Goal: Task Accomplishment & Management: Manage account settings

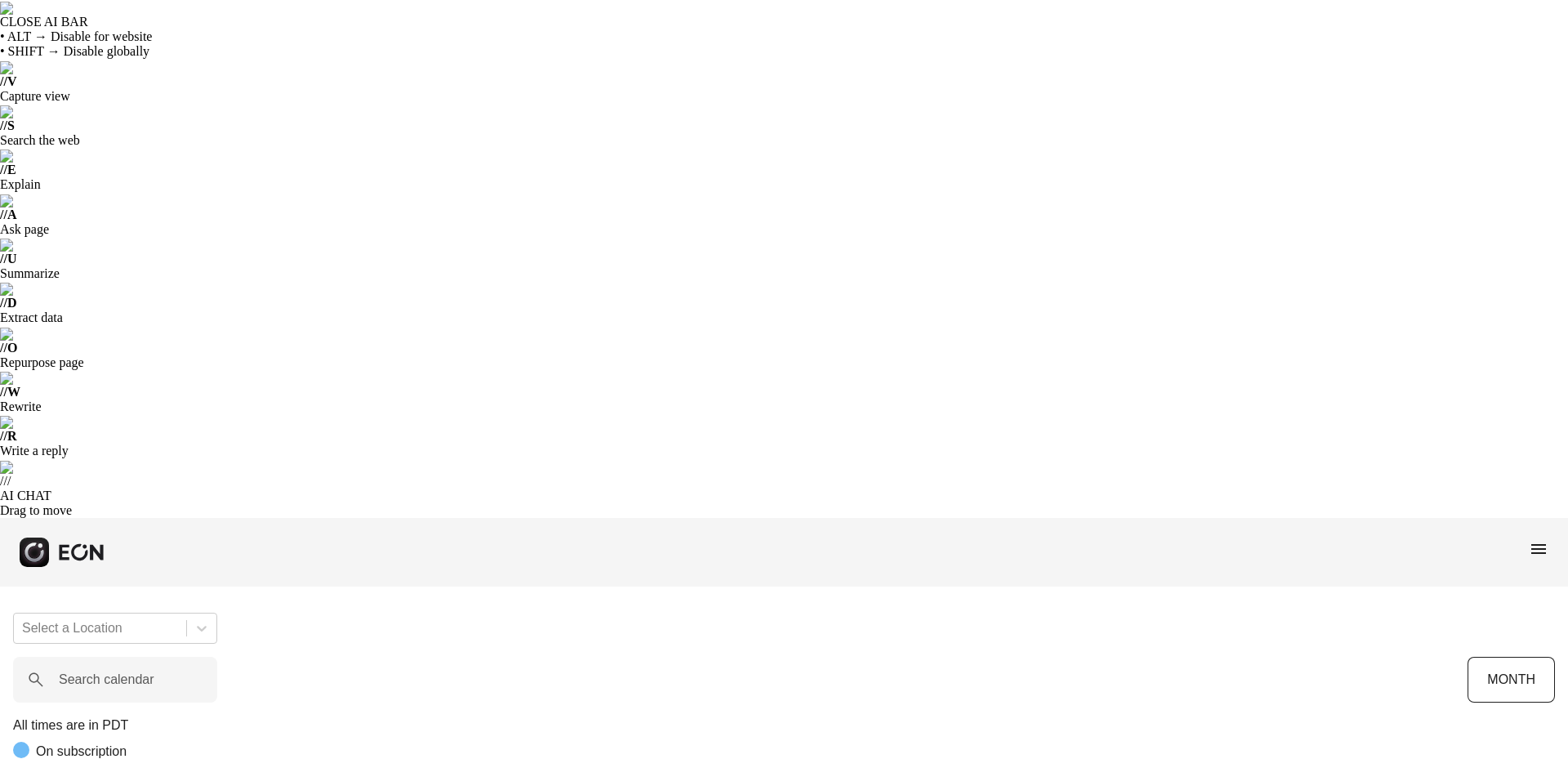
scroll to position [0, 270]
click at [1536, 539] on span "menu" at bounding box center [1538, 549] width 20 height 20
click at [1492, 682] on link "Reservations" at bounding box center [1506, 691] width 85 height 20
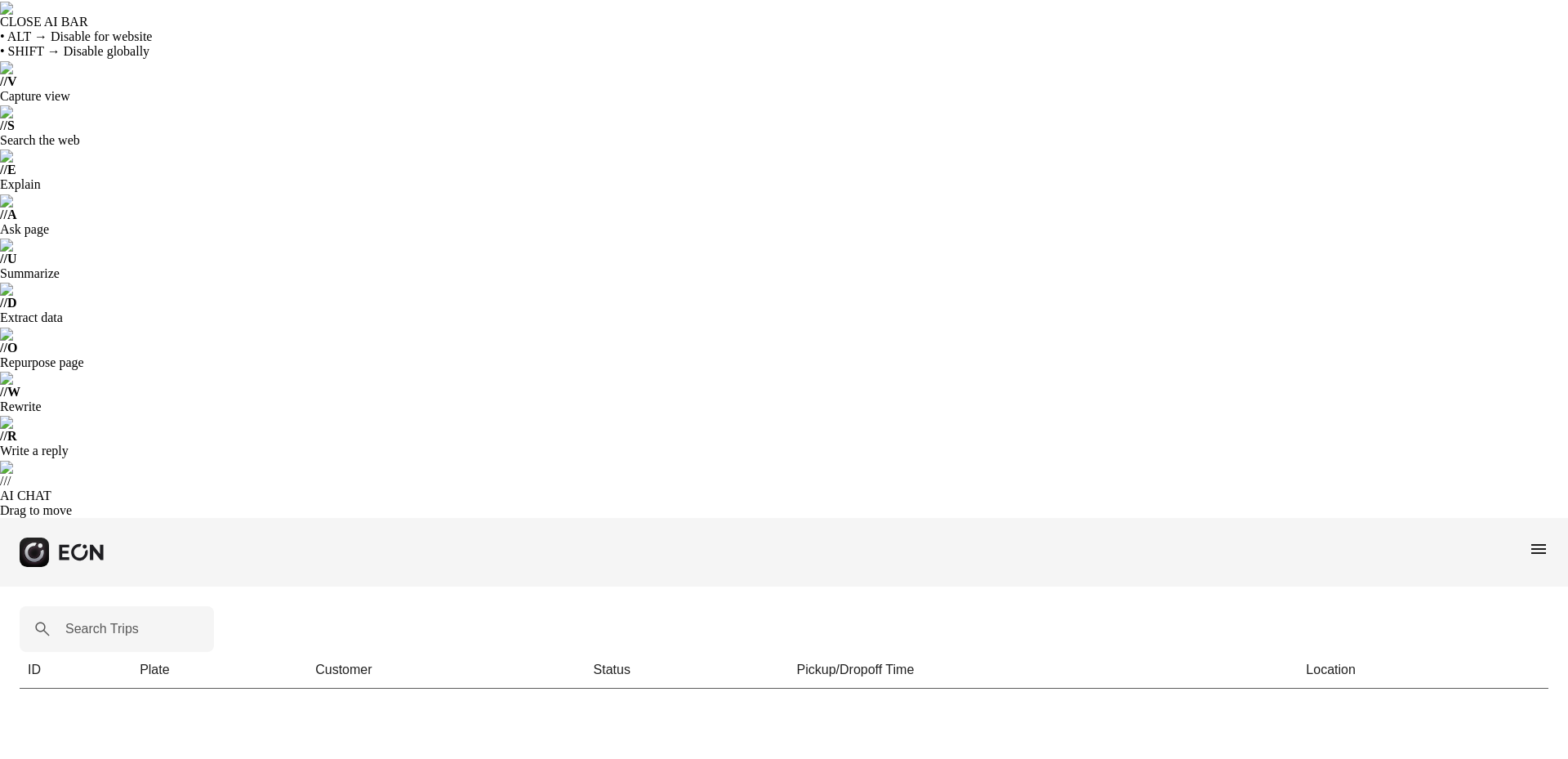
click at [1536, 539] on span "menu" at bounding box center [1538, 549] width 20 height 20
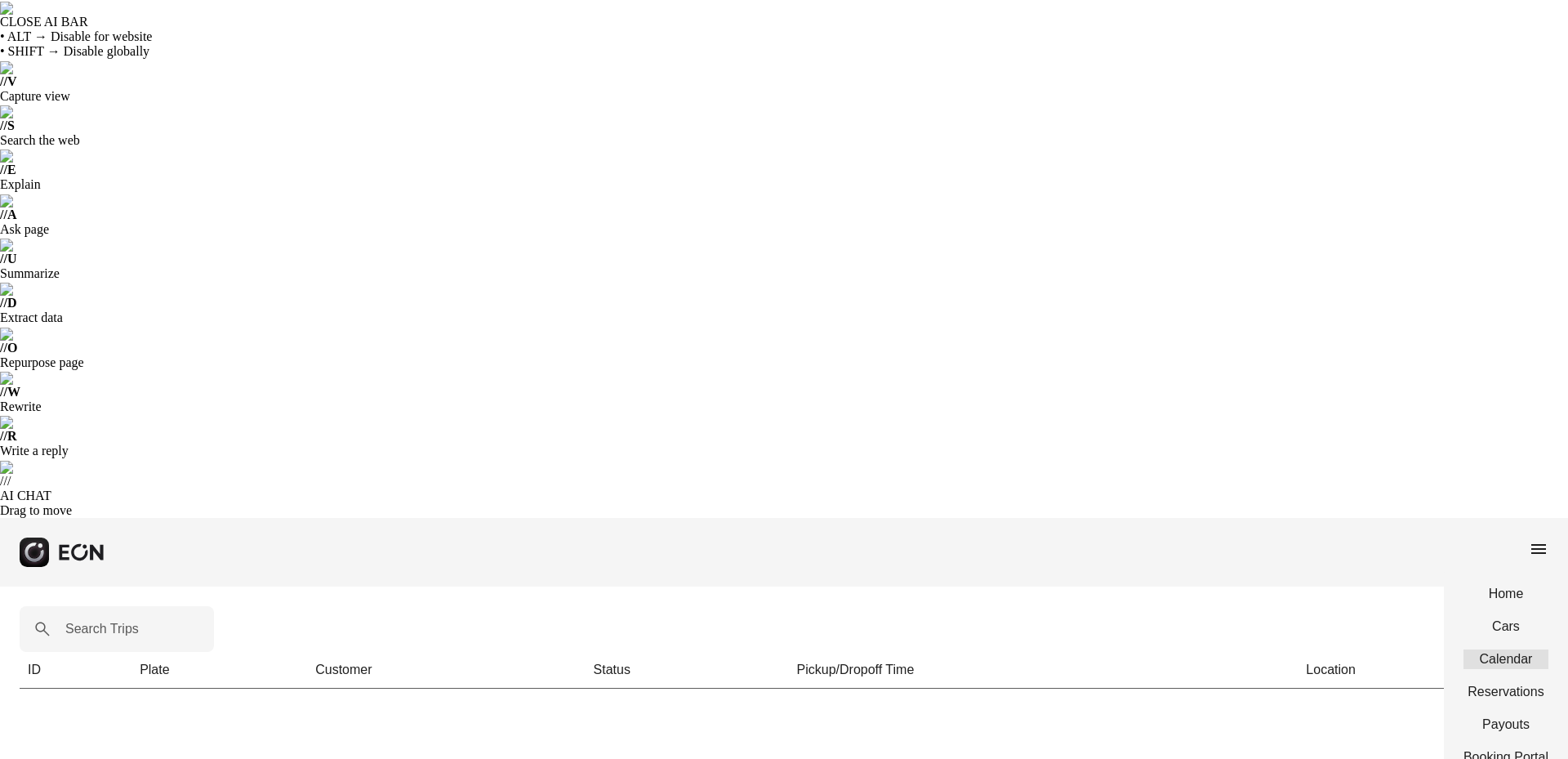
click at [1498, 650] on link "Calendar" at bounding box center [1506, 659] width 85 height 20
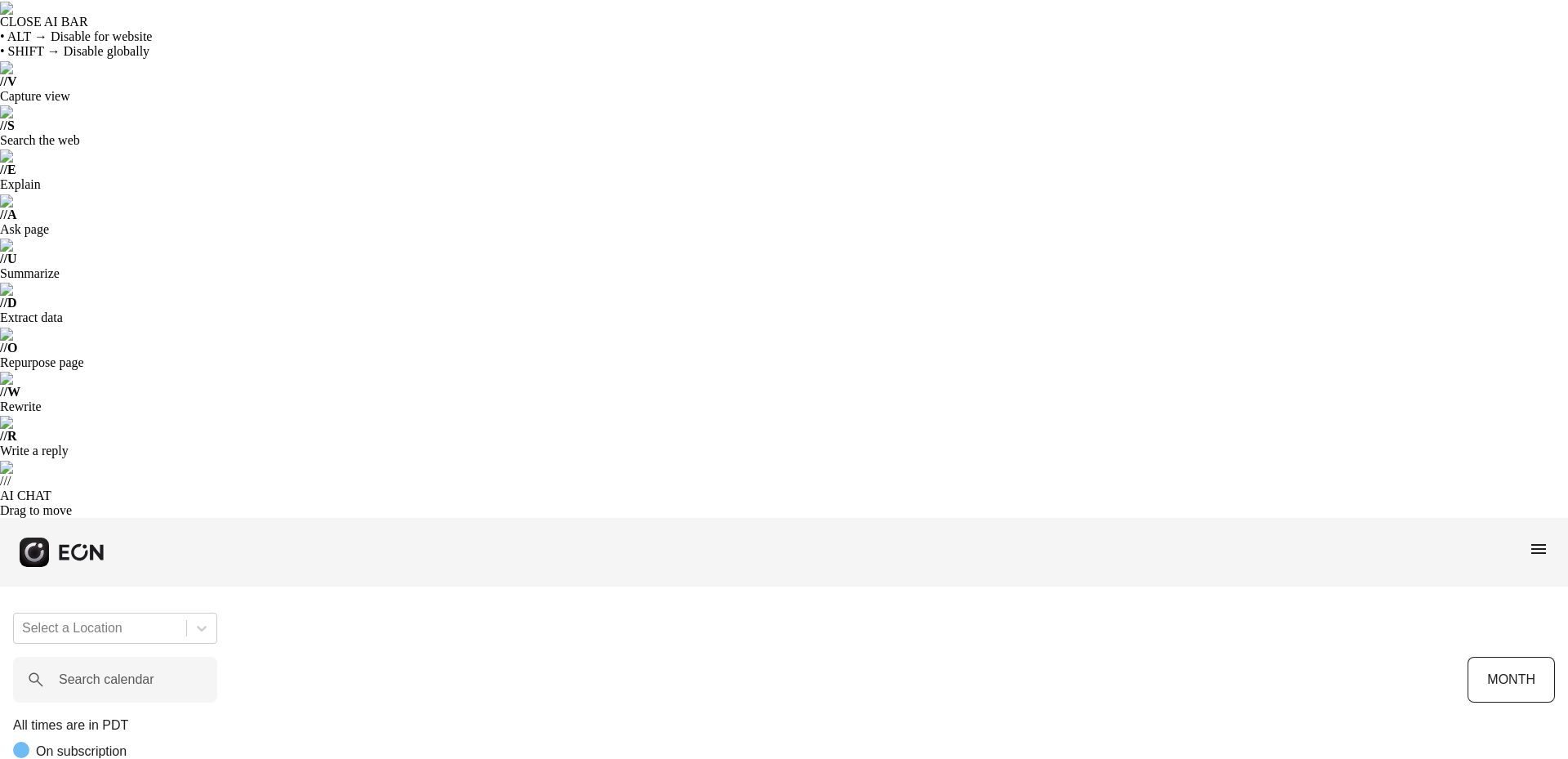
scroll to position [0, 270]
click at [1544, 539] on span "menu" at bounding box center [1538, 549] width 20 height 20
click at [1496, 617] on link "Cars" at bounding box center [1506, 626] width 85 height 20
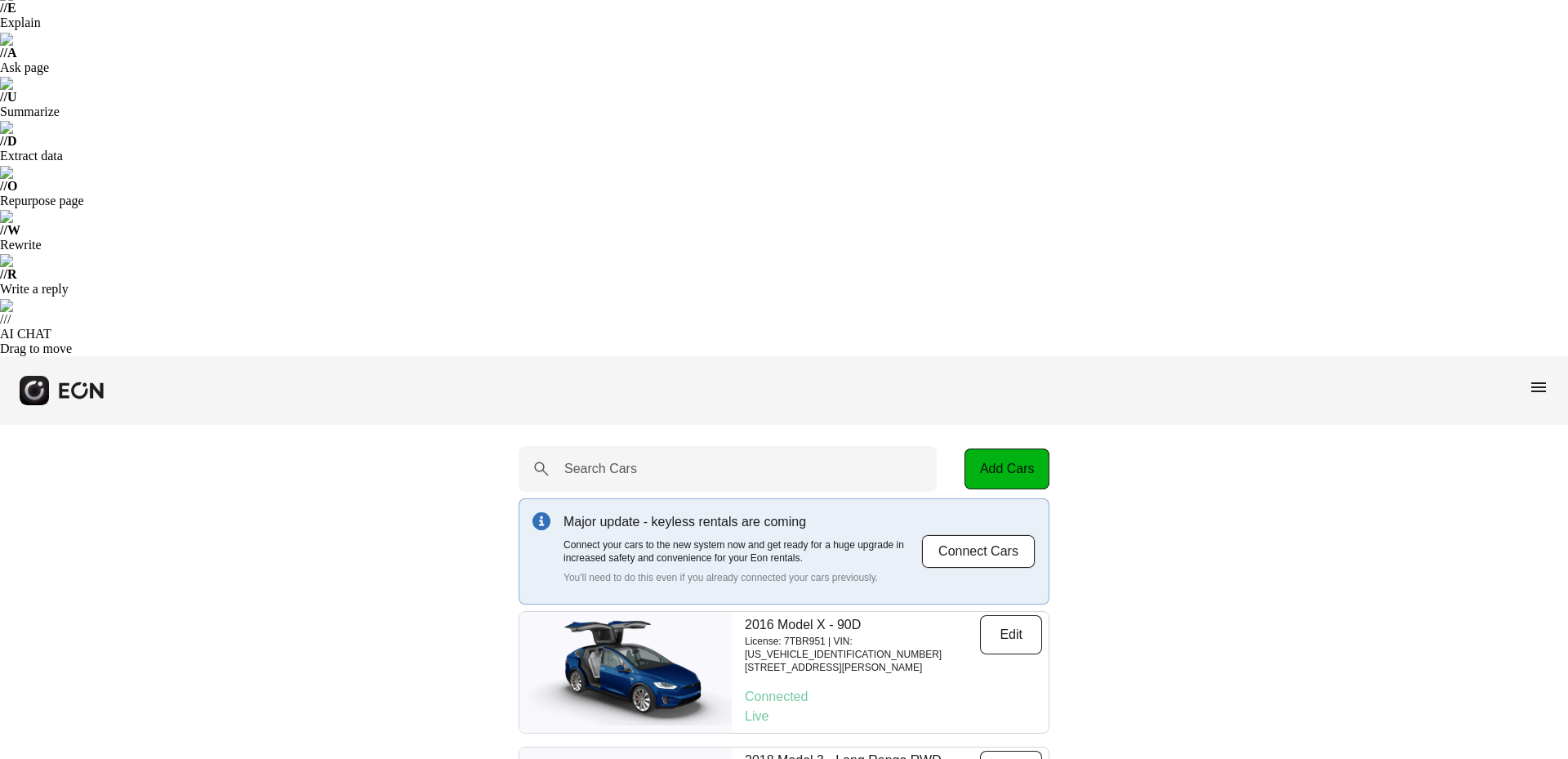
scroll to position [163, 0]
click at [1007, 749] on button "Edit" at bounding box center [1010, 768] width 62 height 39
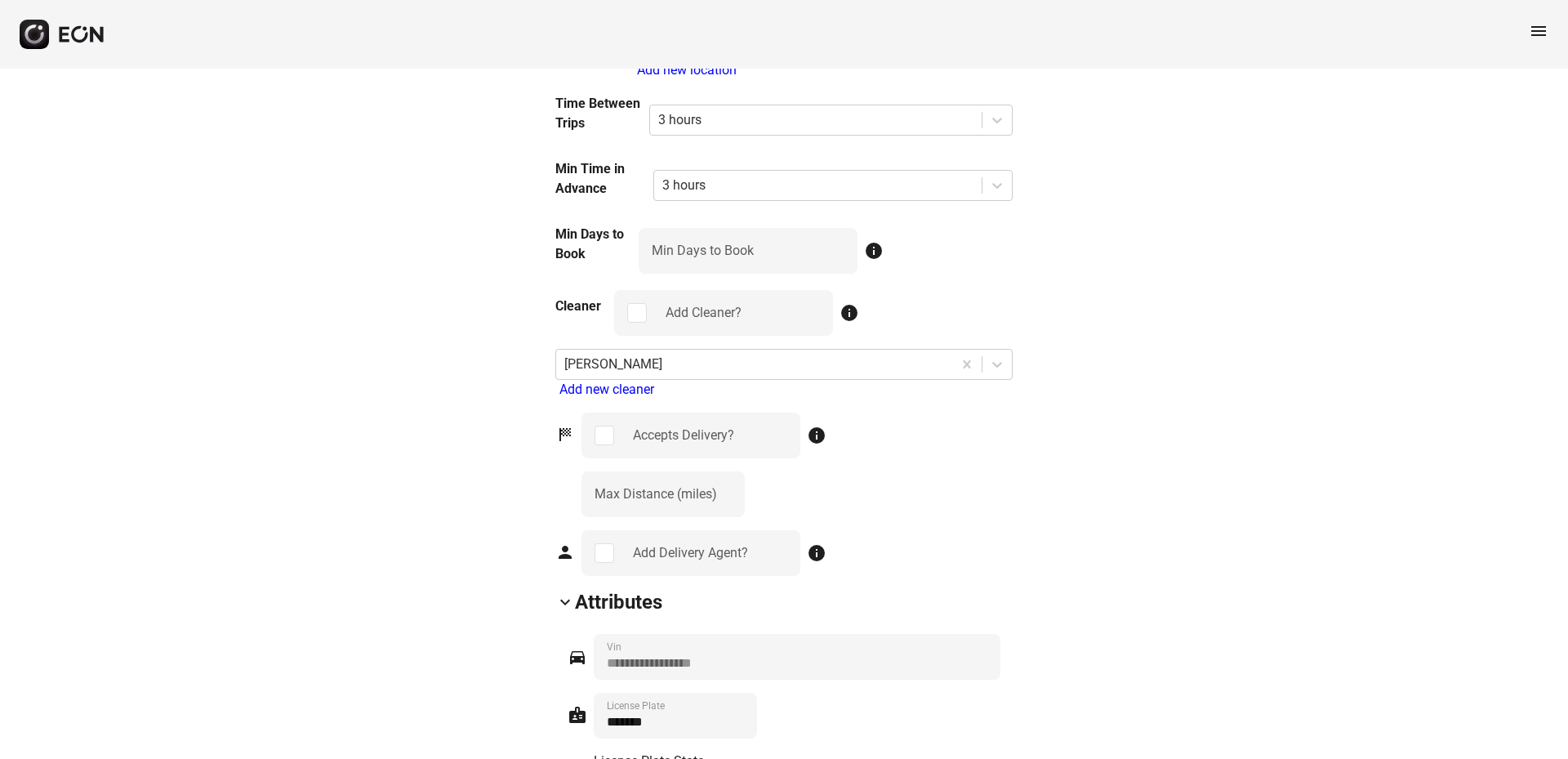
scroll to position [2368, 0]
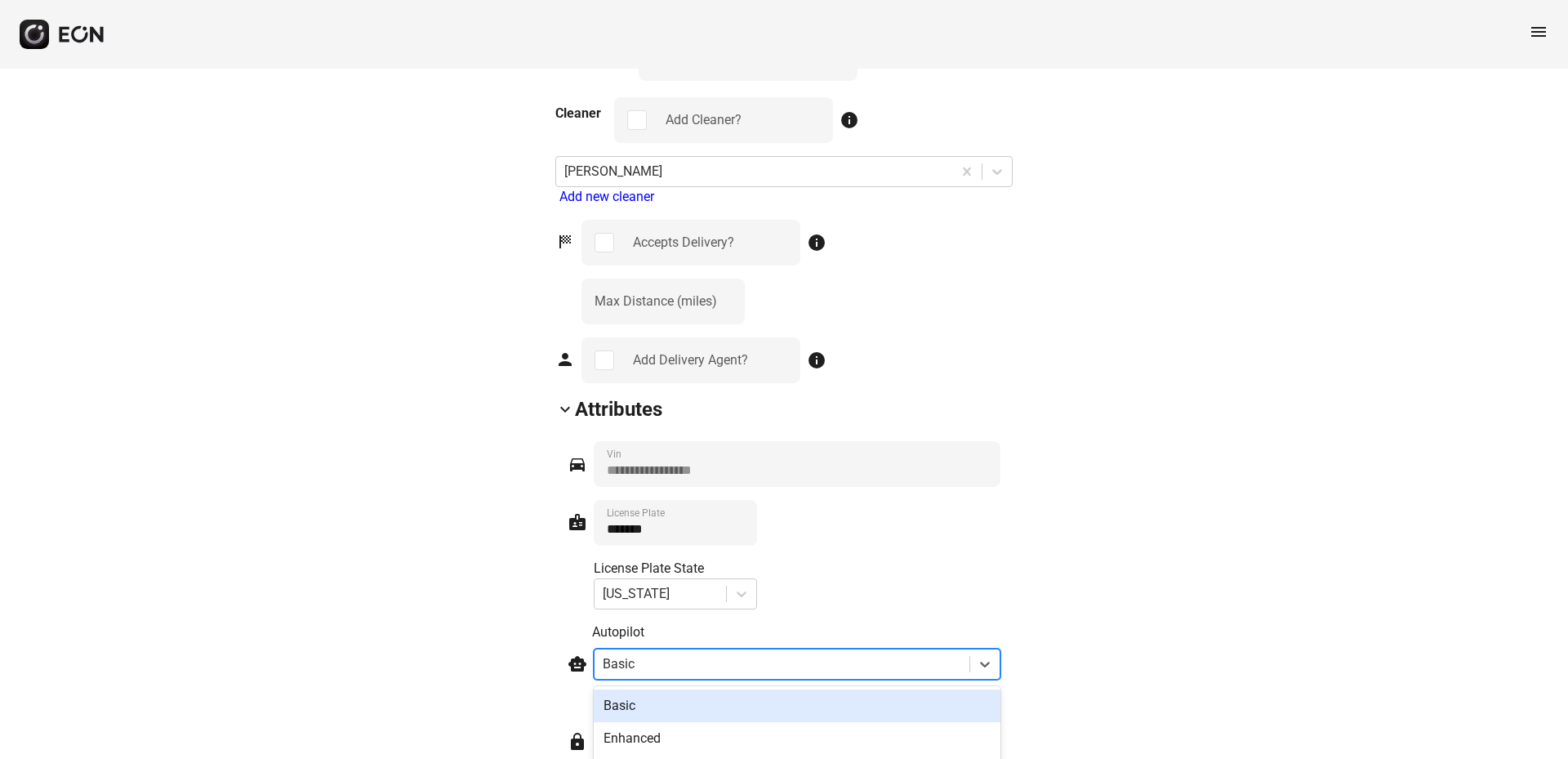
click at [859, 652] on div at bounding box center [782, 663] width 359 height 23
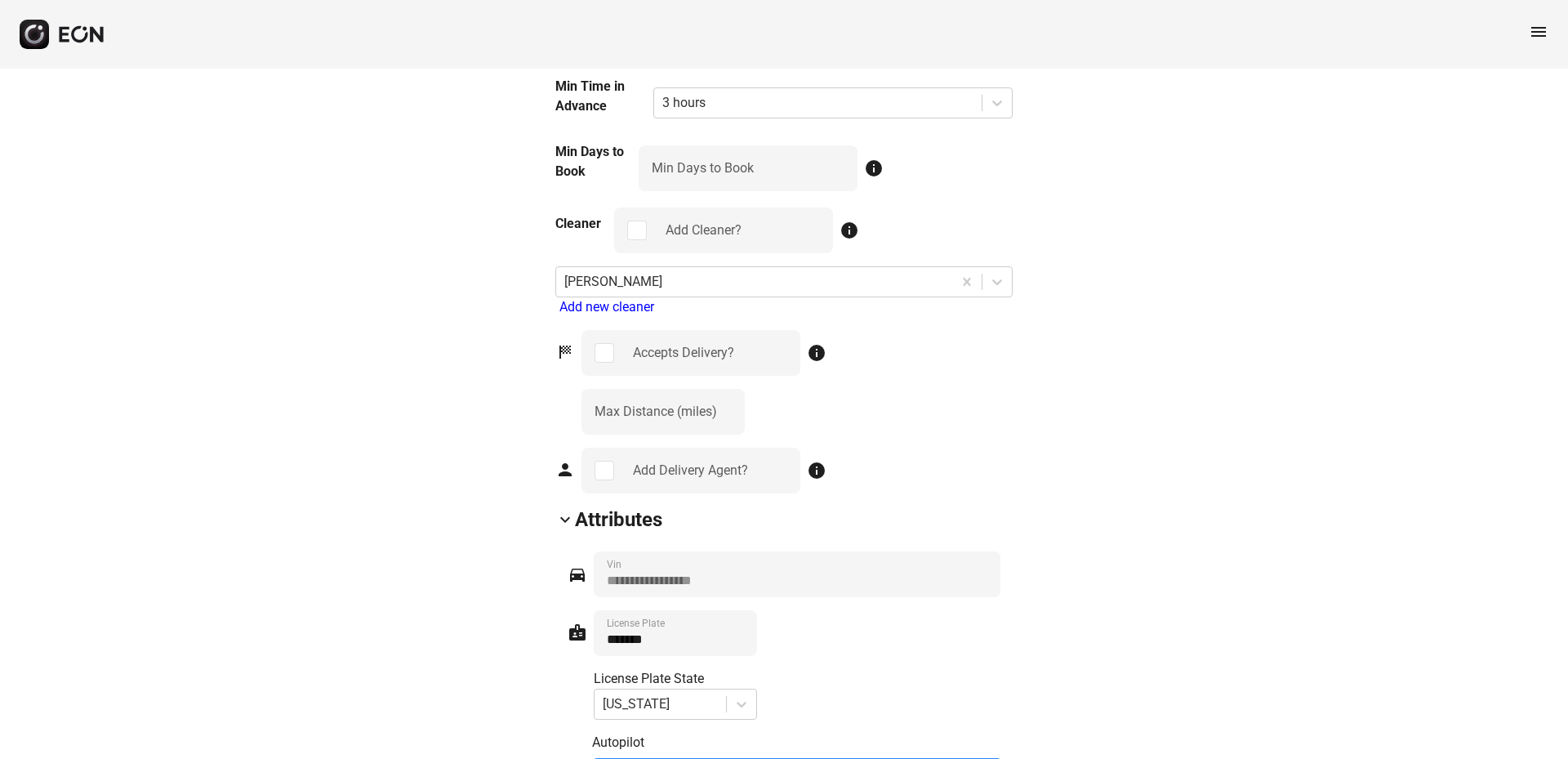
scroll to position [2287, 0]
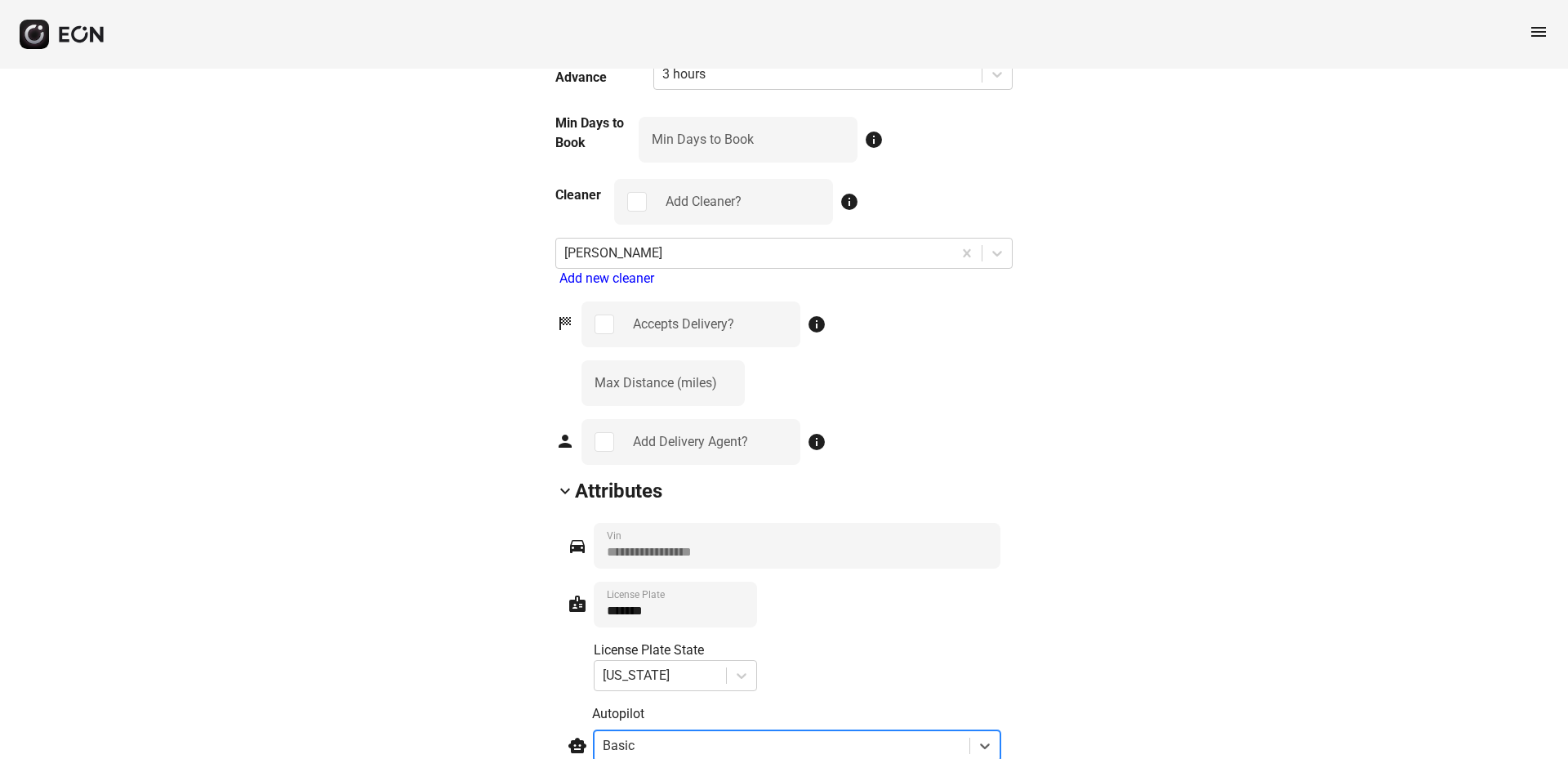
click at [779, 734] on div at bounding box center [782, 745] width 359 height 23
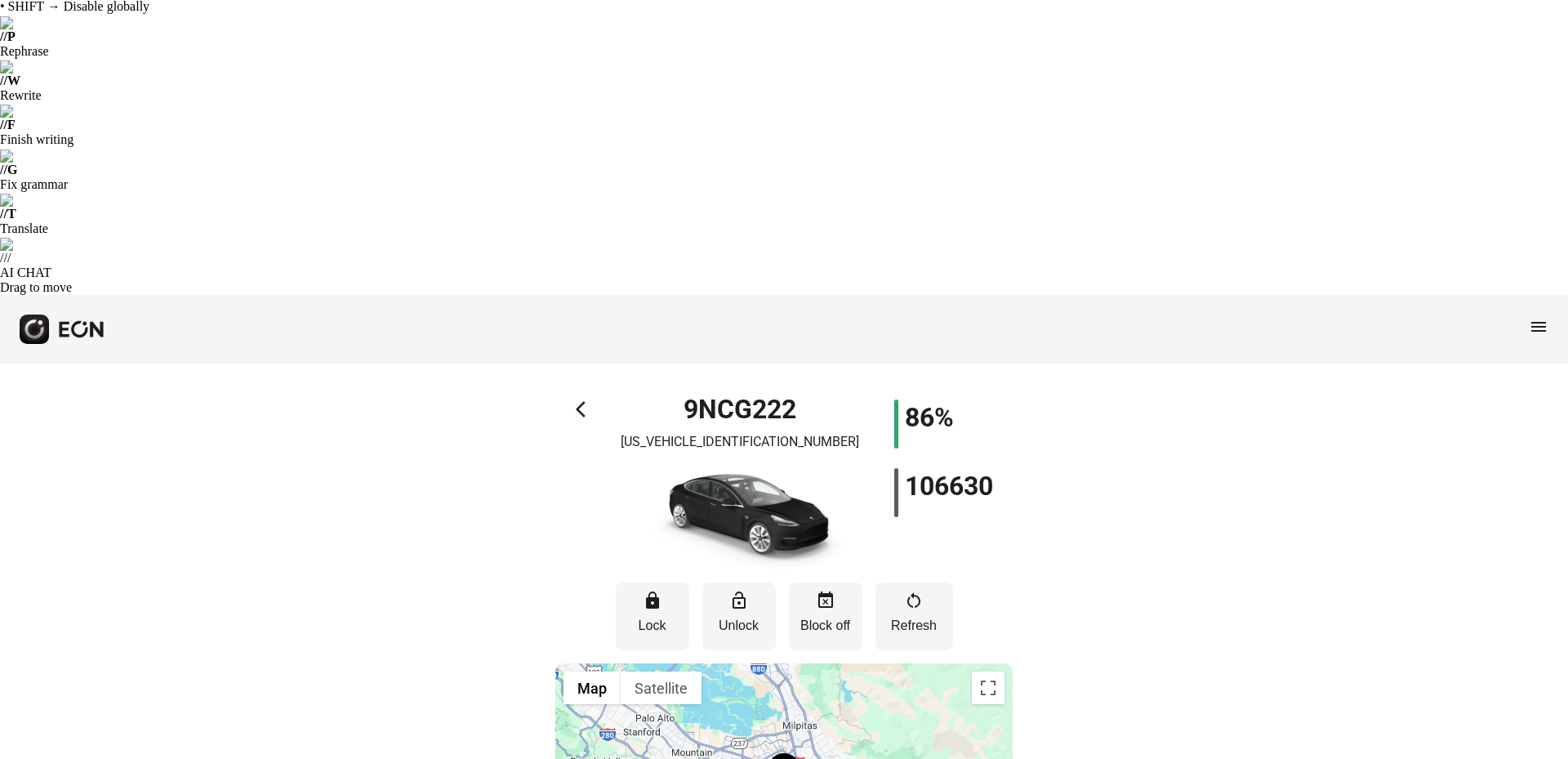
scroll to position [0, 0]
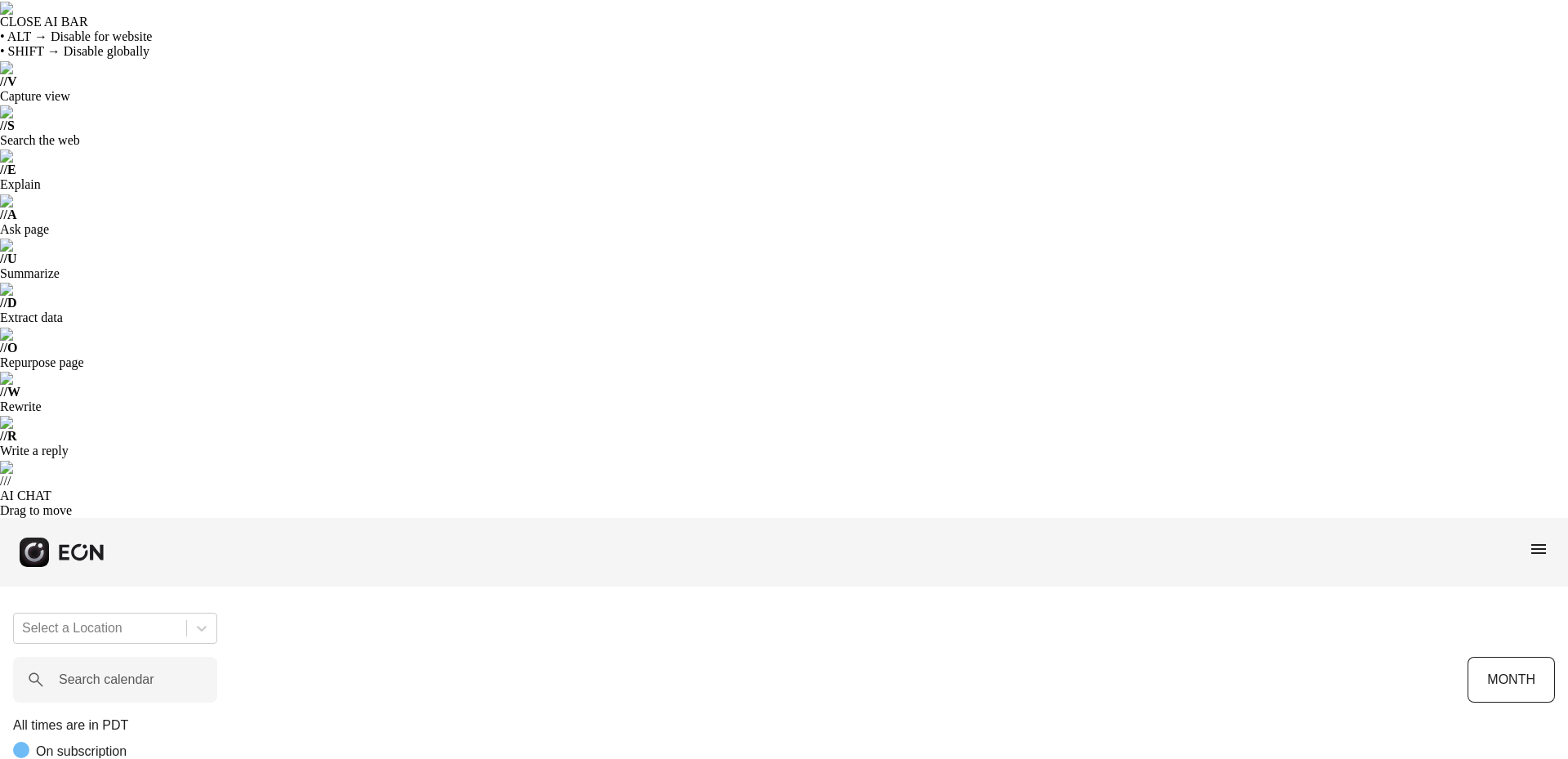
scroll to position [0, 270]
